Goal: Check status: Check status

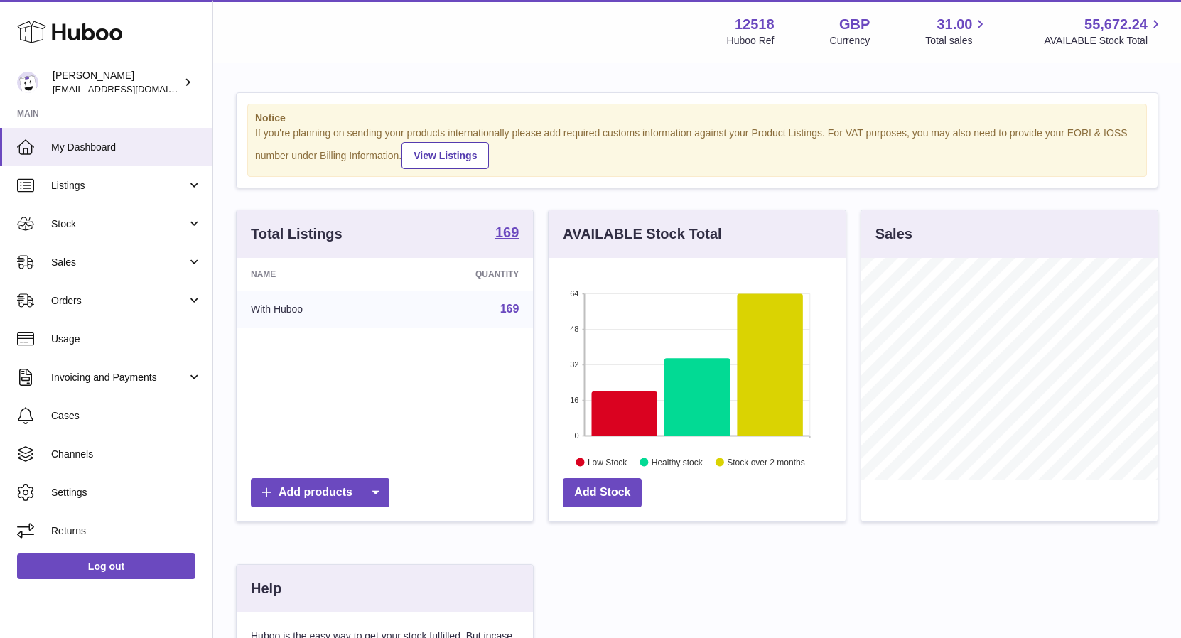
scroll to position [222, 296]
click at [65, 224] on span "Stock" at bounding box center [119, 225] width 136 height 14
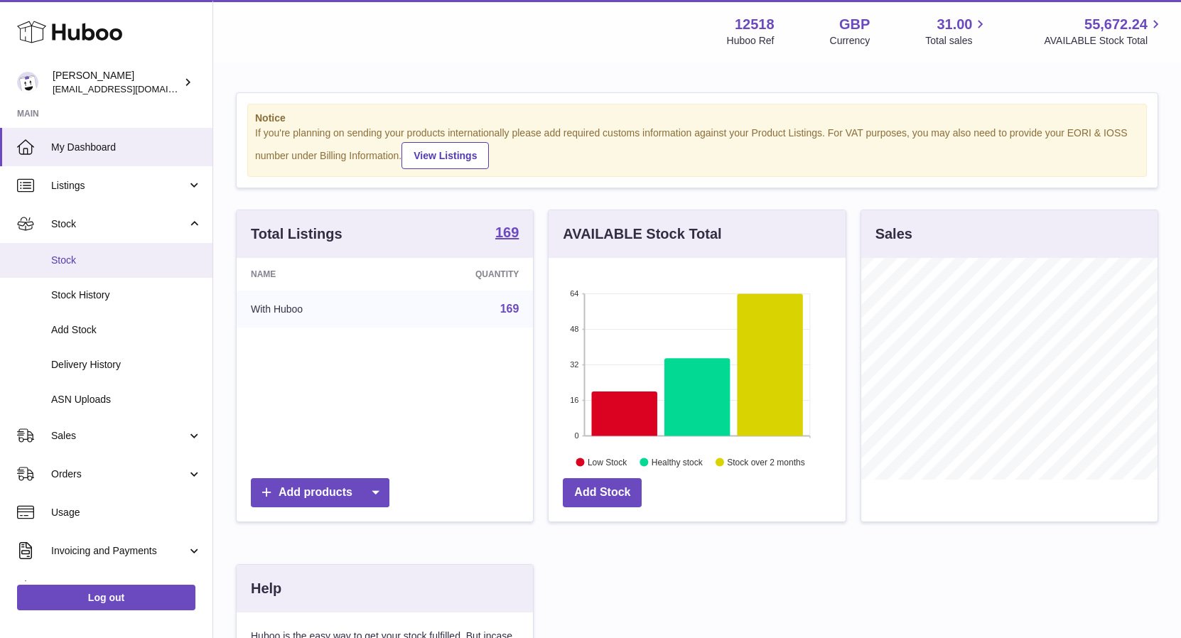
click at [70, 259] on span "Stock" at bounding box center [126, 261] width 151 height 14
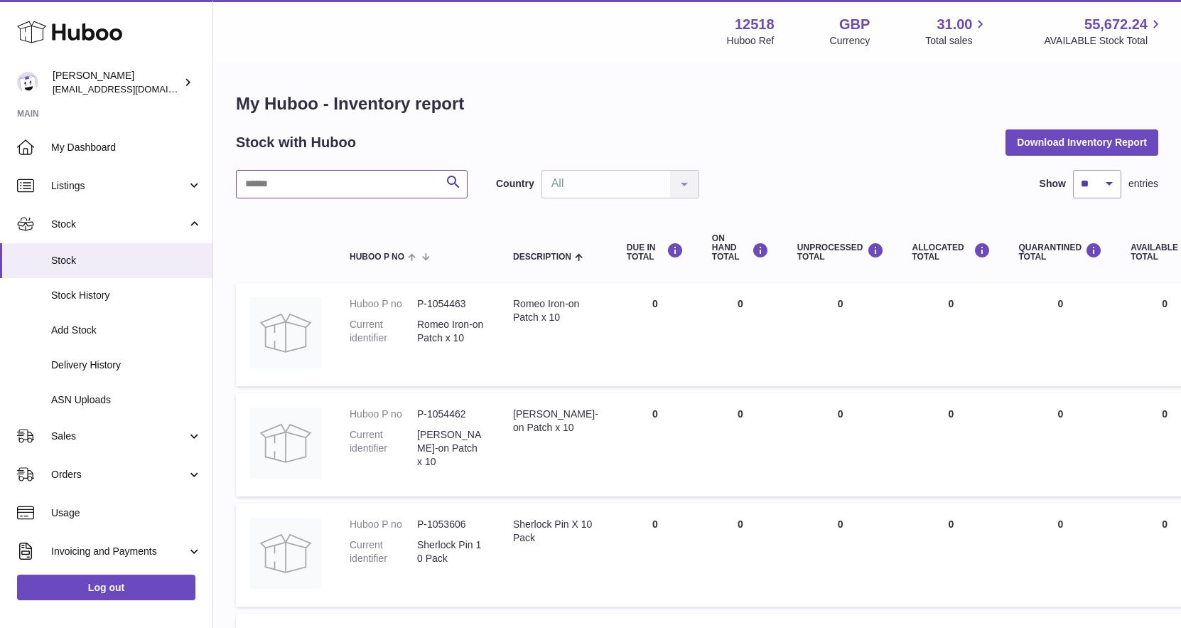
click at [315, 178] on input "text" at bounding box center [352, 184] width 232 height 28
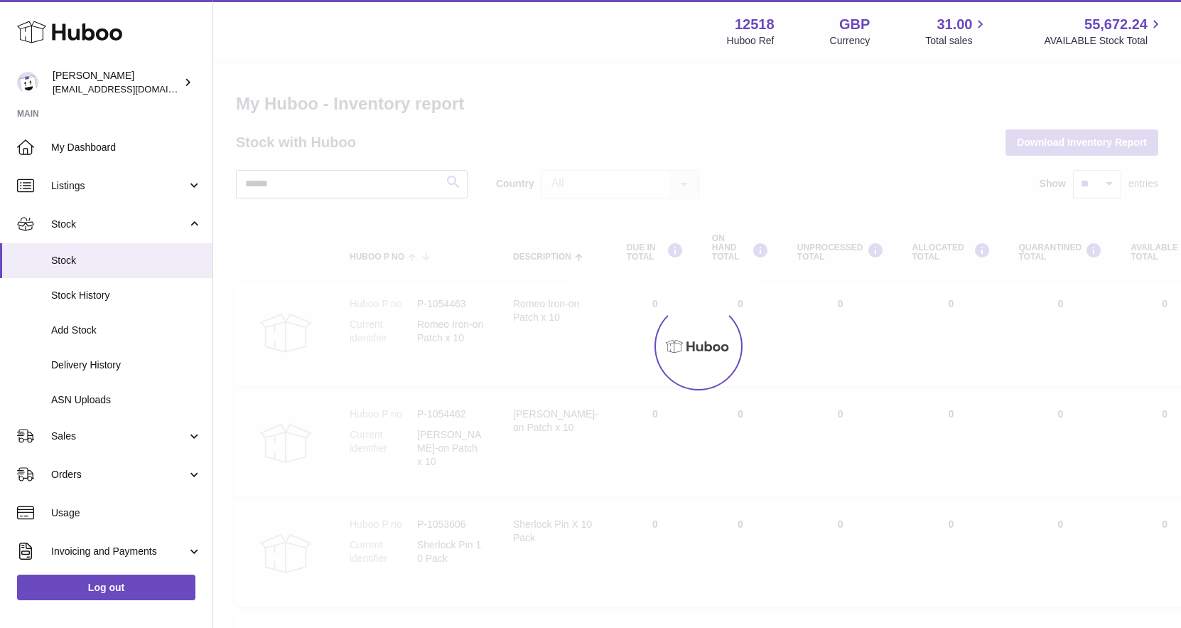
type input "******"
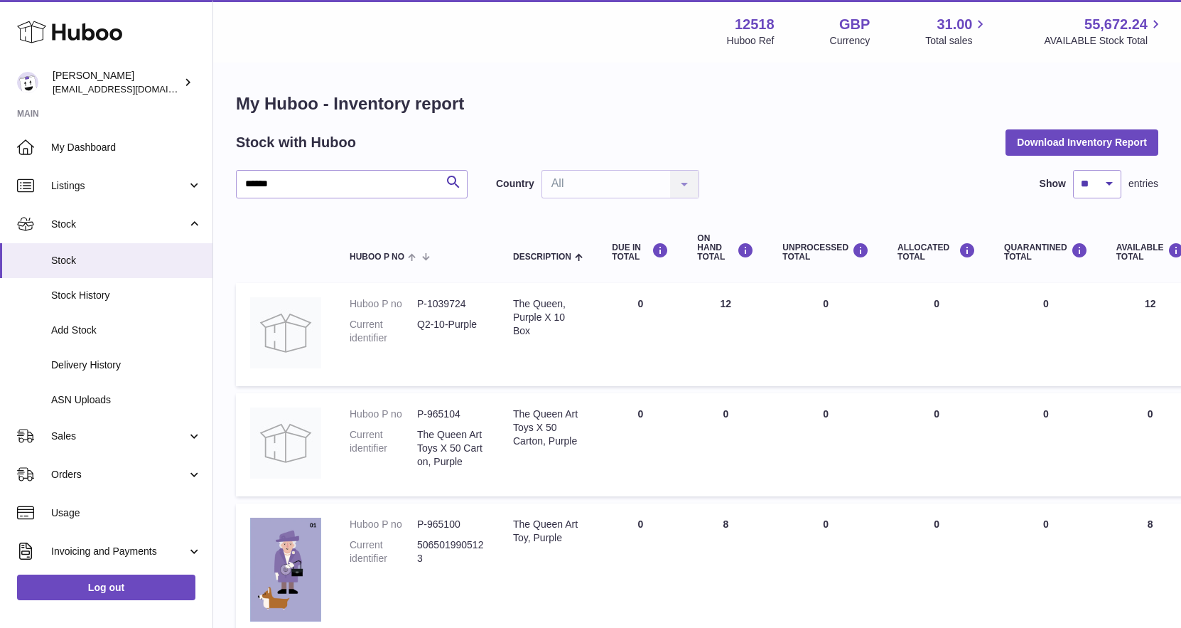
drag, startPoint x: 729, startPoint y: 527, endPoint x: 706, endPoint y: 528, distance: 23.5
click at [706, 527] on td "ON HAND Total 8" at bounding box center [725, 571] width 85 height 136
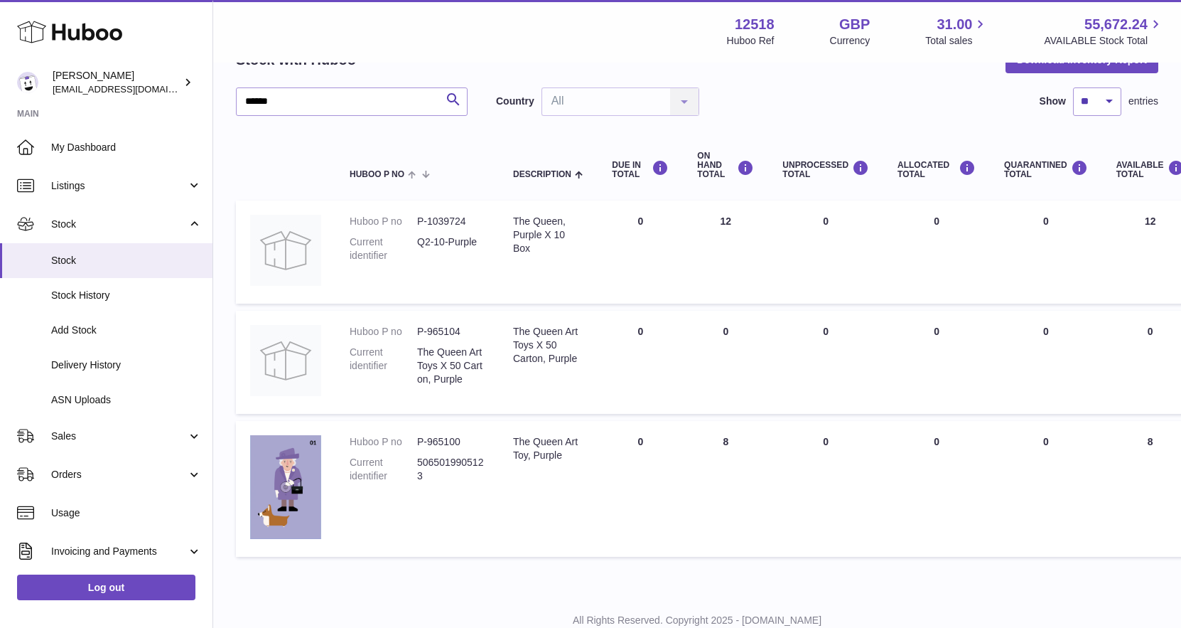
scroll to position [85, 0]
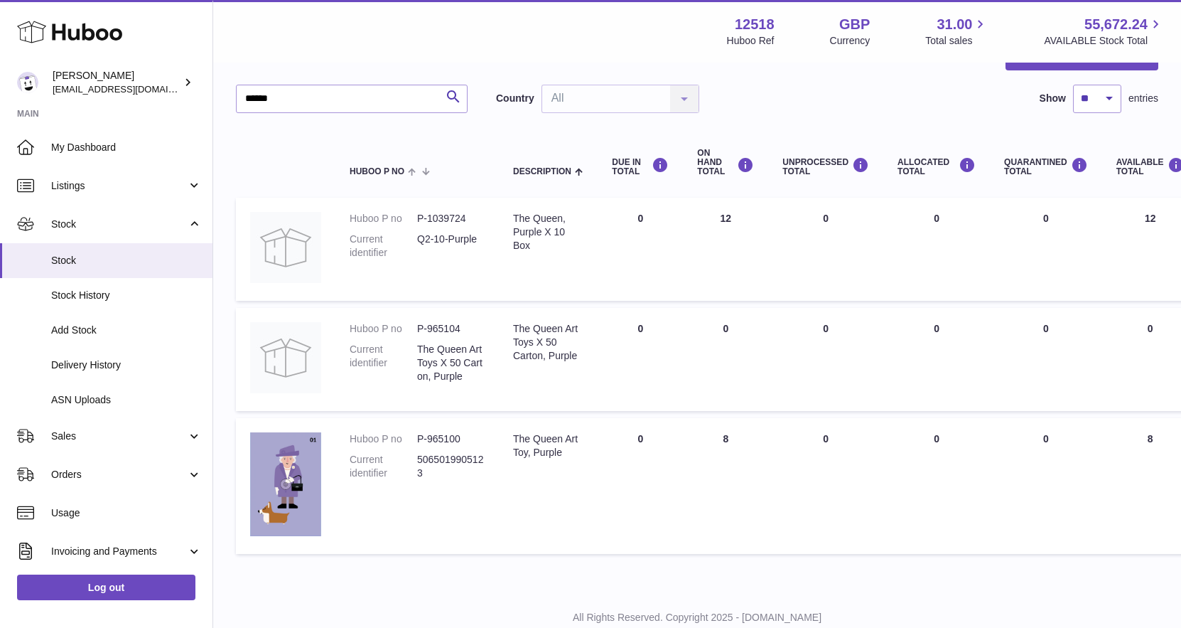
drag, startPoint x: 706, startPoint y: 388, endPoint x: 699, endPoint y: 400, distance: 13.4
click at [706, 388] on td "ON HAND Total 0" at bounding box center [725, 359] width 85 height 103
click at [97, 365] on span "Delivery History" at bounding box center [126, 365] width 151 height 14
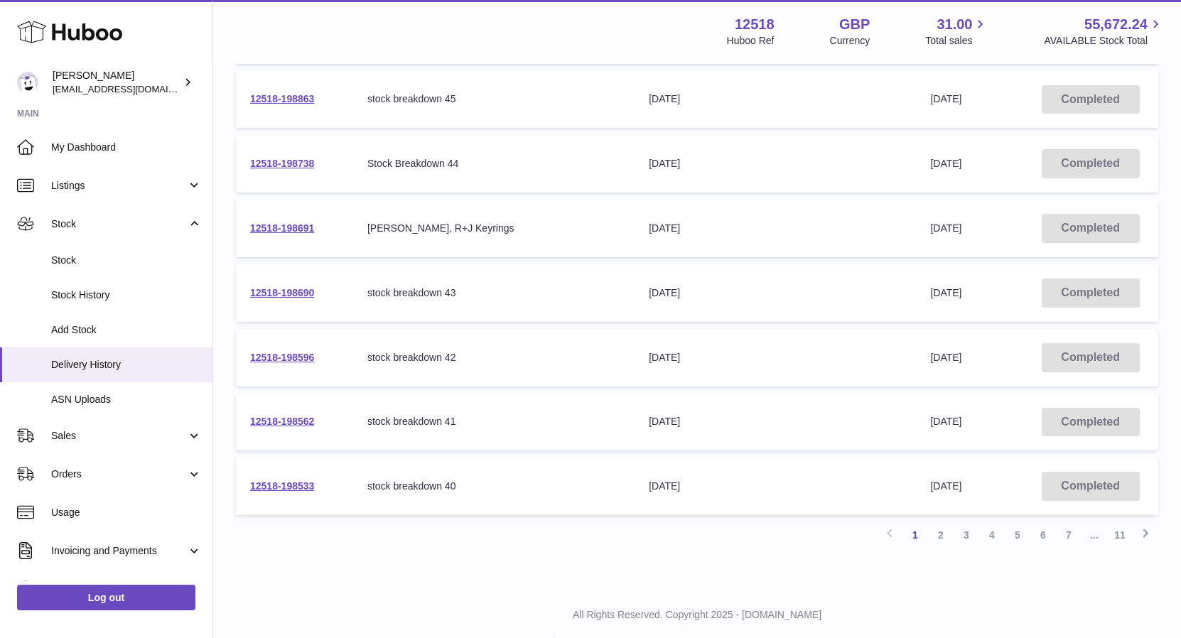
scroll to position [446, 0]
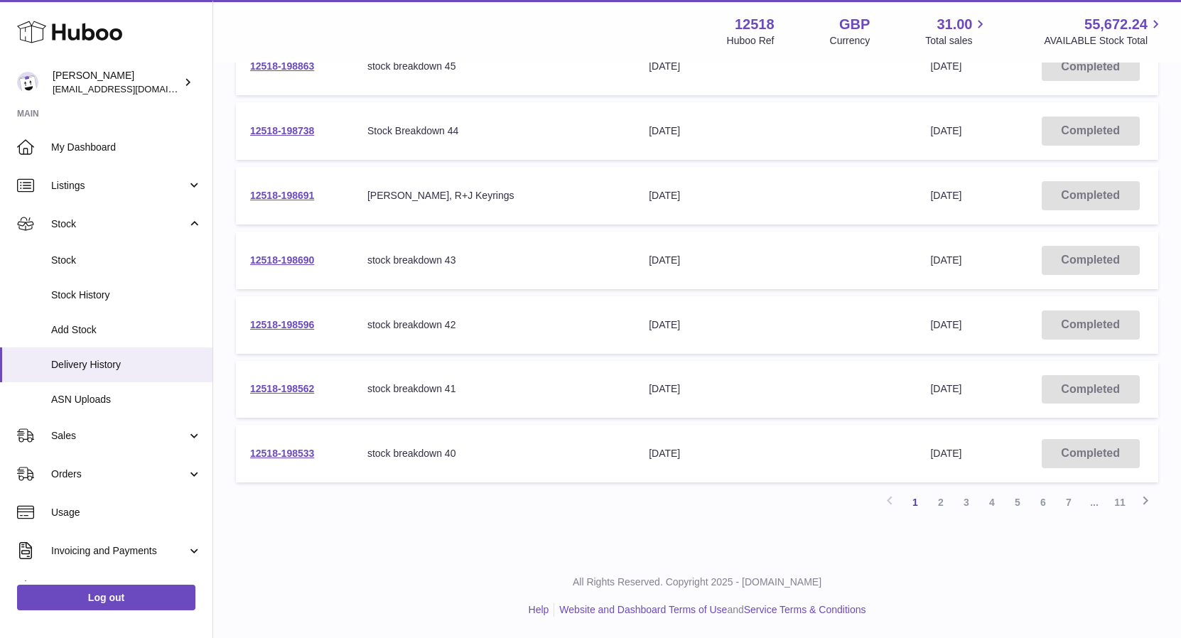
click at [943, 507] on link "2" at bounding box center [941, 503] width 26 height 26
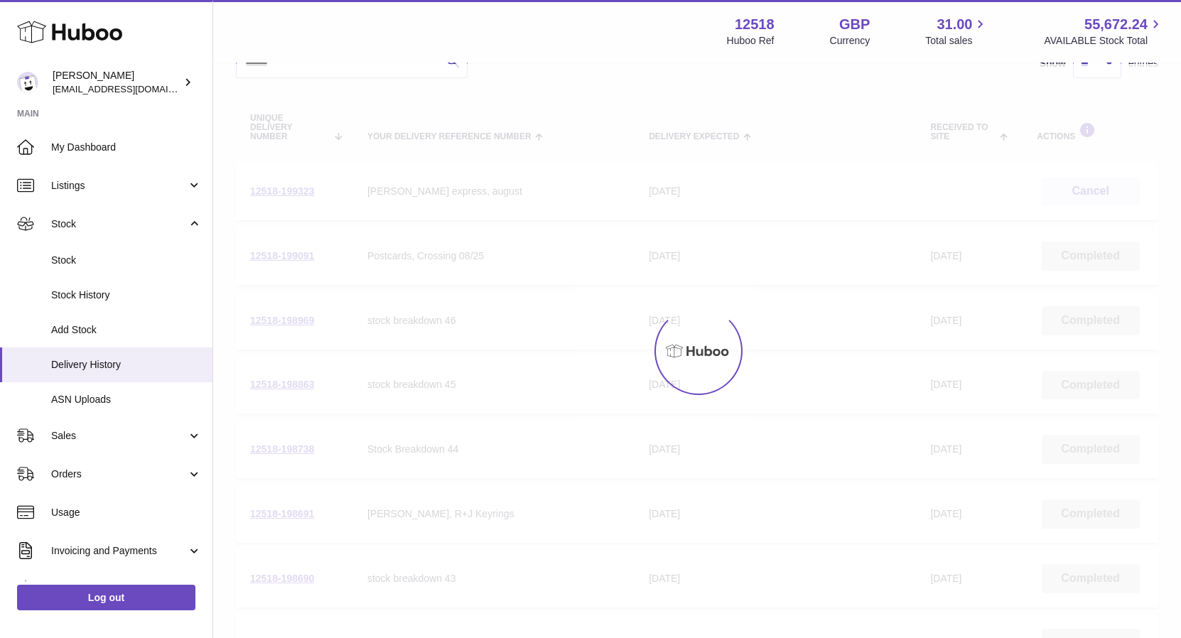
scroll to position [64, 0]
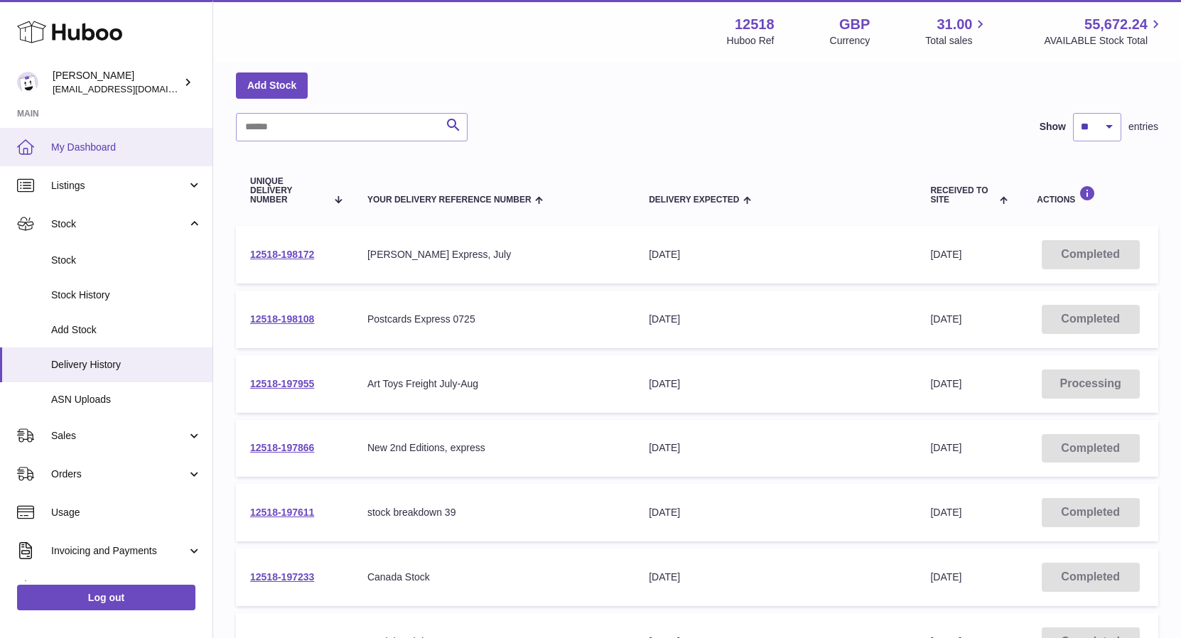
click at [77, 143] on span "My Dashboard" at bounding box center [126, 148] width 151 height 14
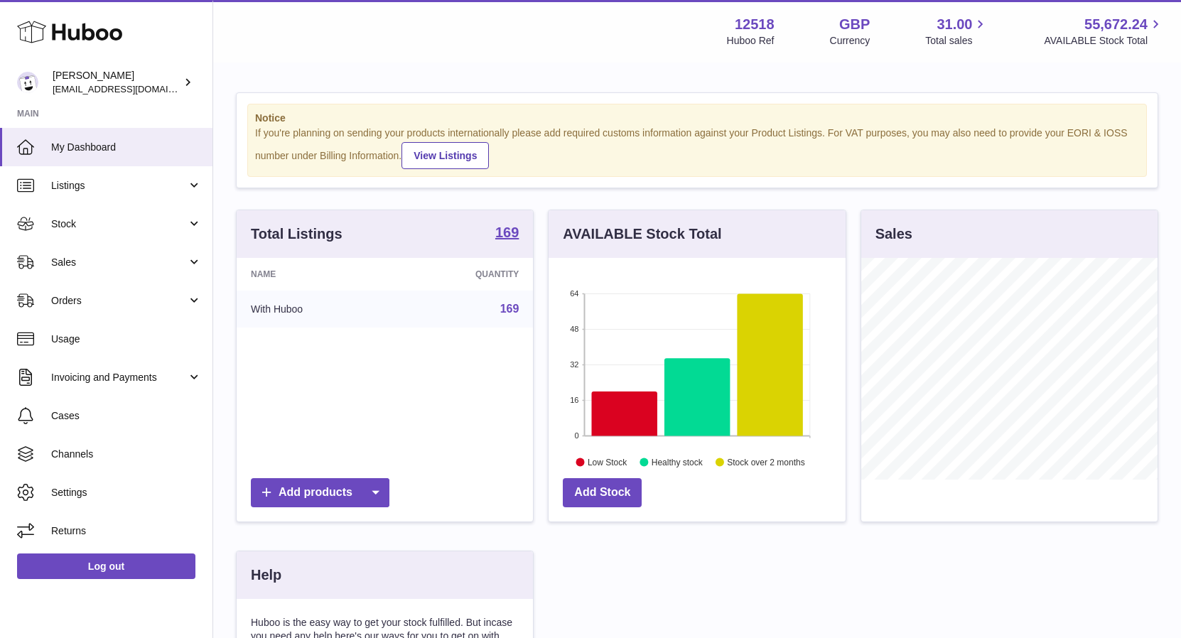
scroll to position [222, 296]
